Goal: Task Accomplishment & Management: Use online tool/utility

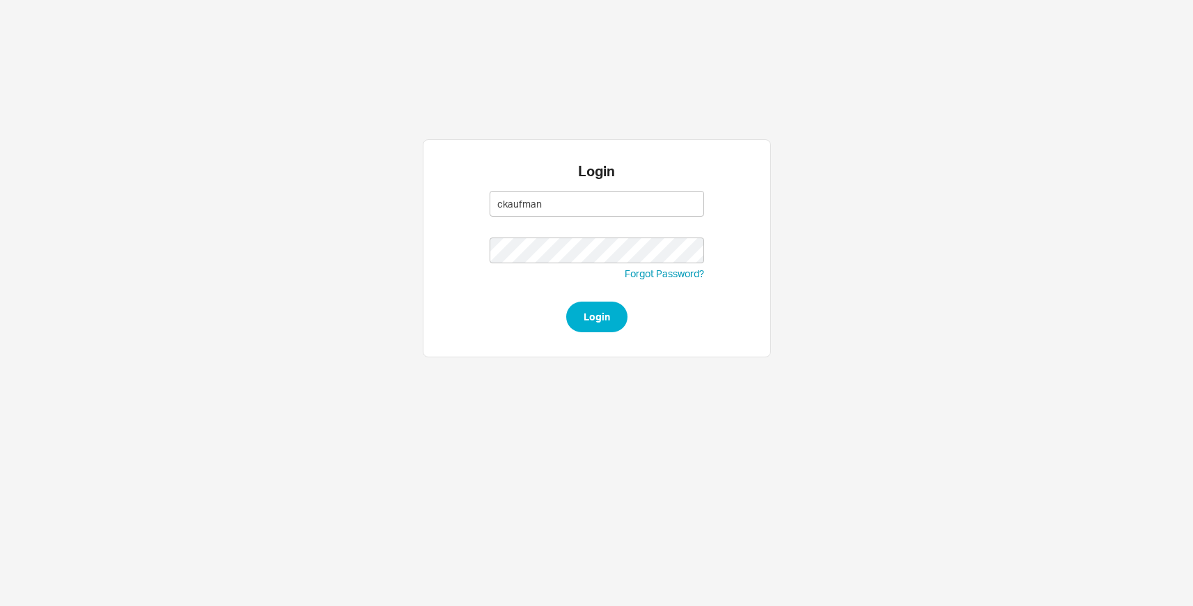
type input "ckaufman@"
type input "[EMAIL_ADDRESS][DOMAIN_NAME]"
click at [566, 302] on button "Login" at bounding box center [596, 317] width 61 height 31
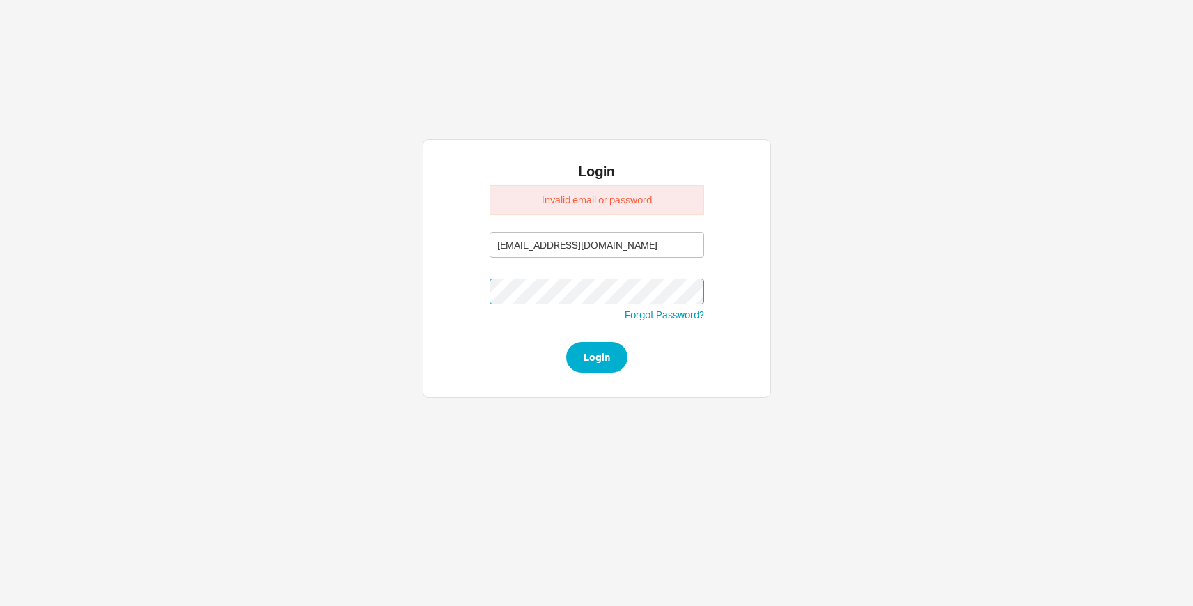
click at [566, 342] on button "Login" at bounding box center [596, 357] width 61 height 31
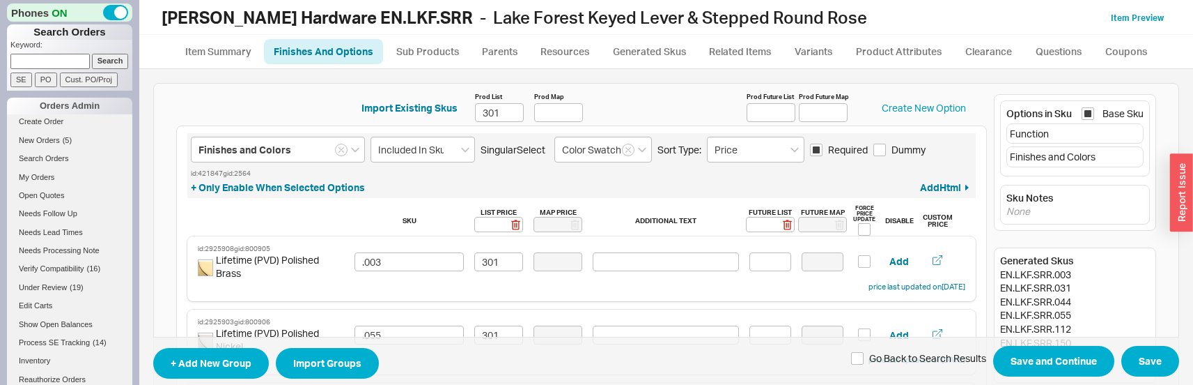
click at [315, 100] on div "Import Existing Skus Prod List 301 Prod Map Prod Future List Prod Future Map Cr…" at bounding box center [581, 108] width 769 height 35
